Goal: Navigation & Orientation: Find specific page/section

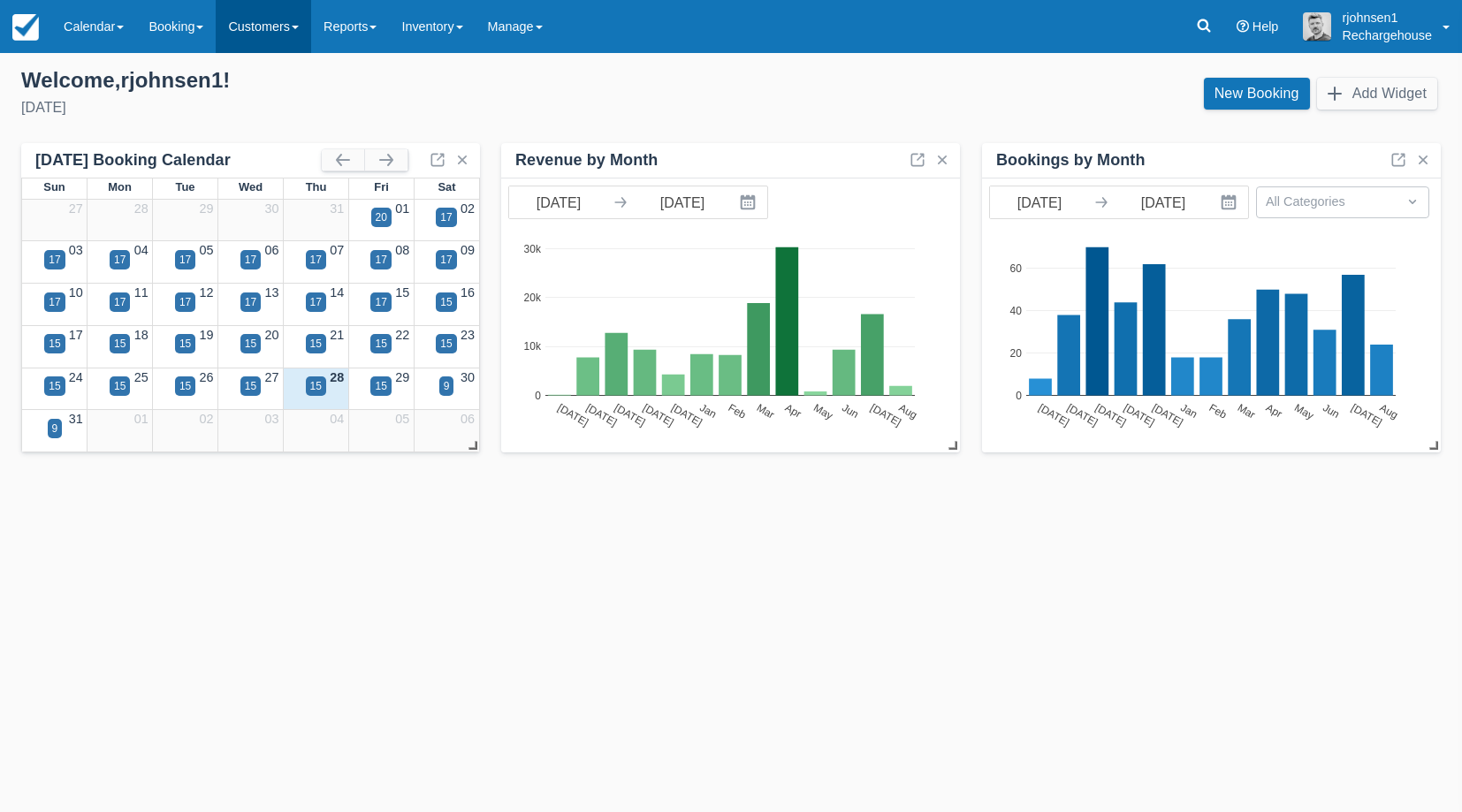
click at [263, 23] on link "Customers" at bounding box center [263, 26] width 95 height 53
click at [368, 25] on link "Reports" at bounding box center [350, 26] width 78 height 53
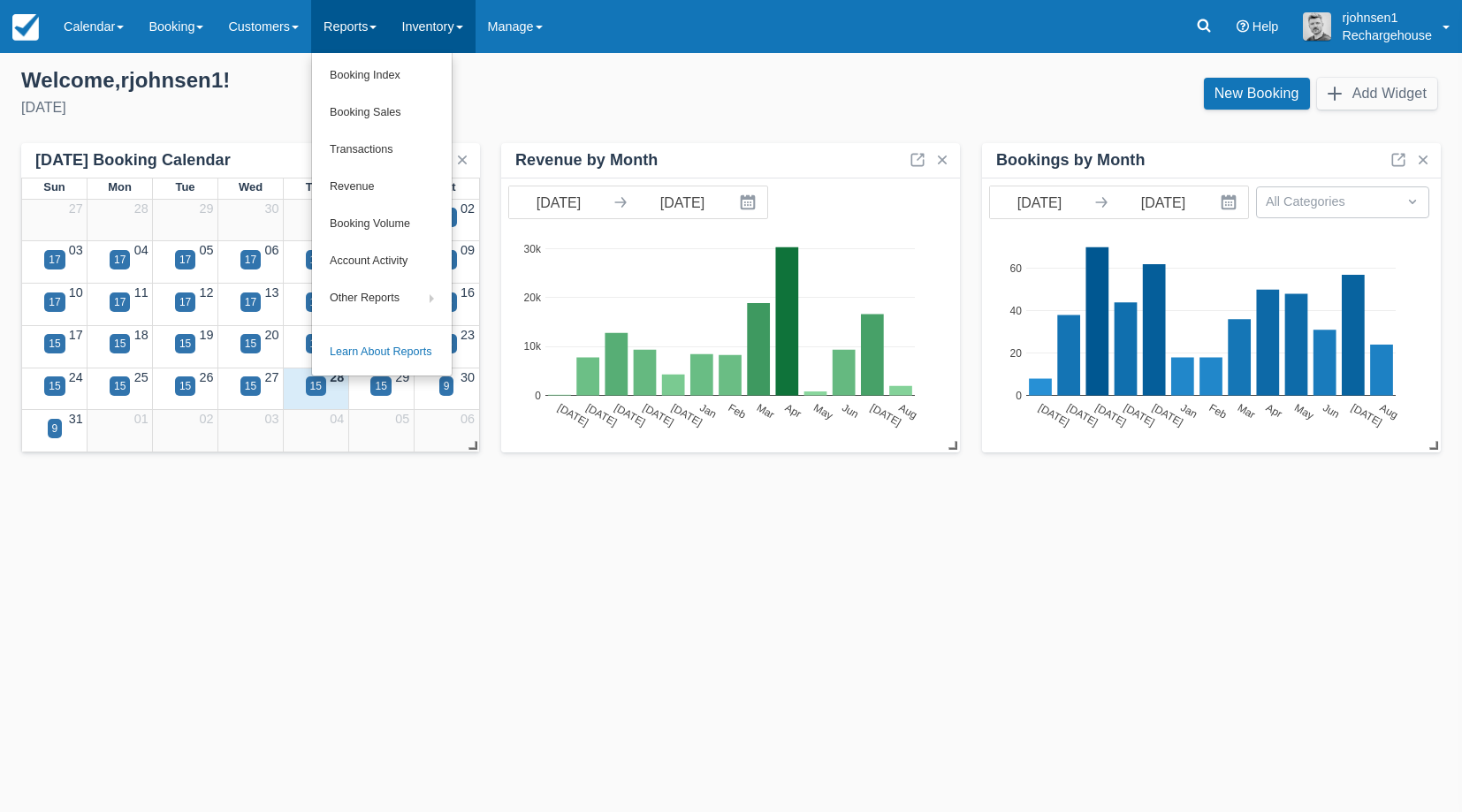
click at [461, 27] on link "Inventory" at bounding box center [431, 26] width 86 height 53
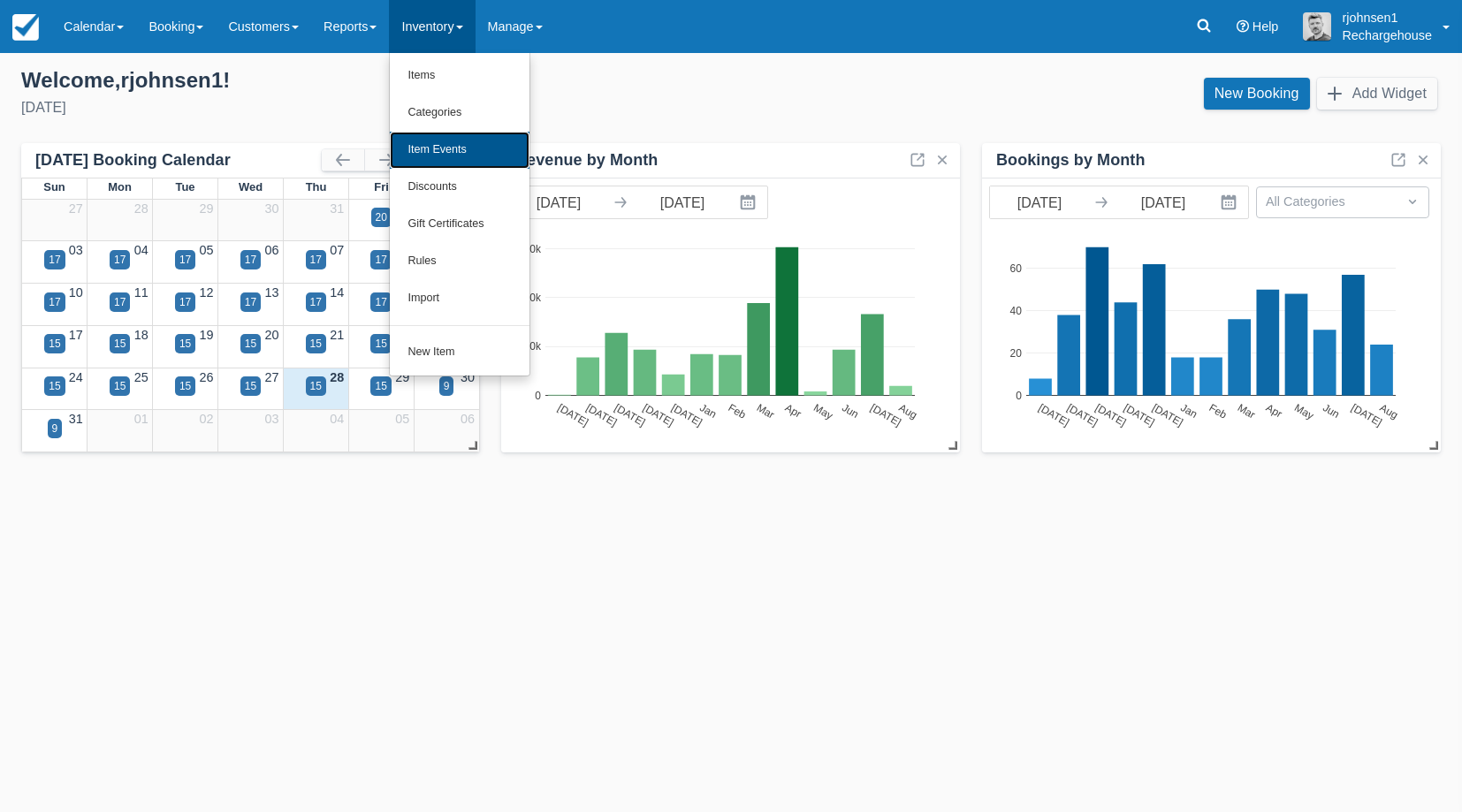
click at [482, 154] on link "Item Events" at bounding box center [459, 150] width 140 height 38
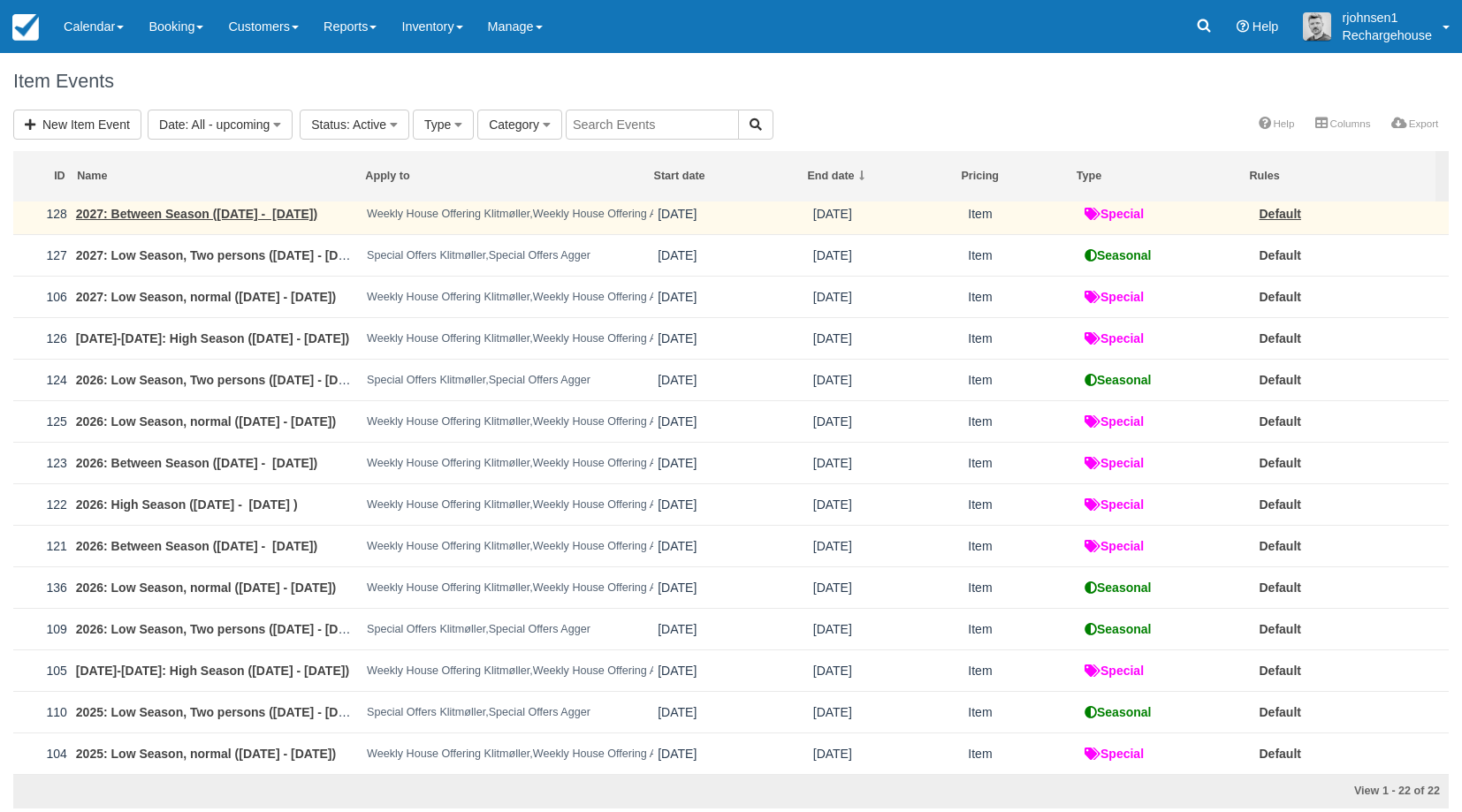
scroll to position [145, 0]
